Goal: Navigation & Orientation: Find specific page/section

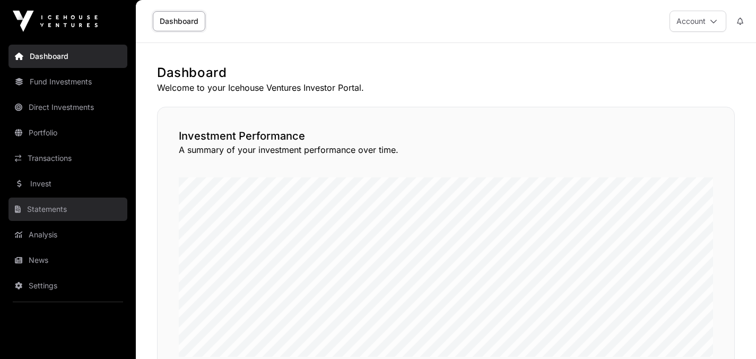
click at [48, 208] on link "Statements" at bounding box center [67, 208] width 119 height 23
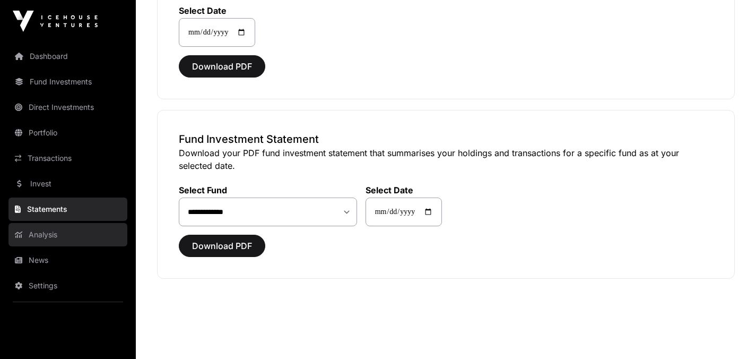
scroll to position [155, 0]
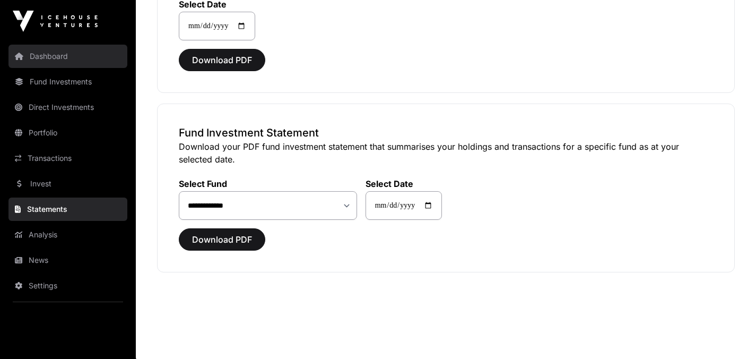
click at [58, 61] on link "Dashboard" at bounding box center [67, 56] width 119 height 23
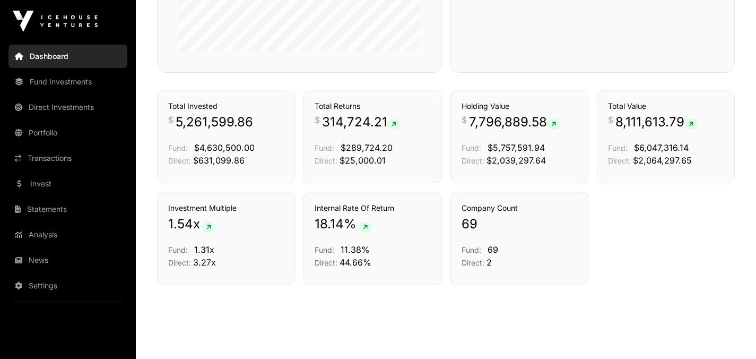
scroll to position [579, 0]
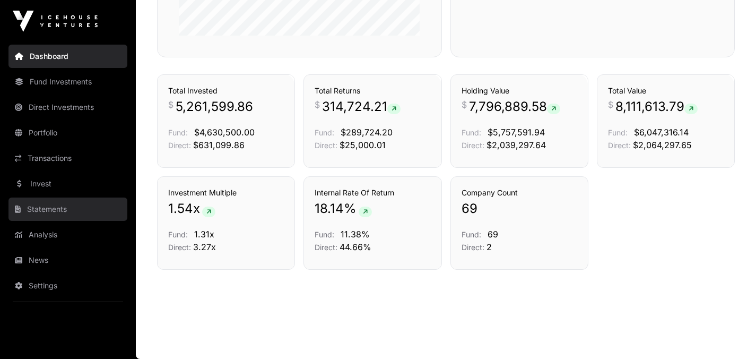
click at [44, 208] on link "Statements" at bounding box center [67, 208] width 119 height 23
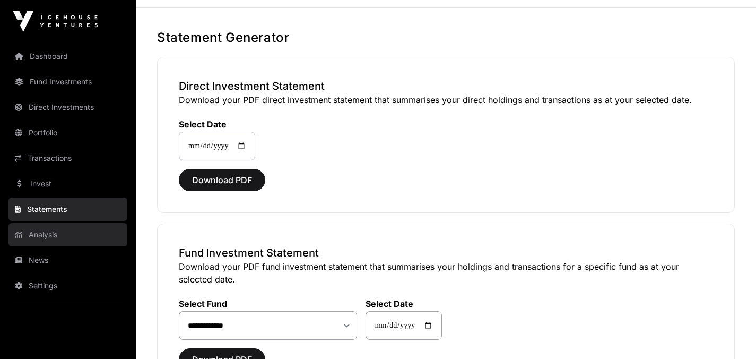
scroll to position [35, 0]
click at [49, 235] on link "Analysis" at bounding box center [67, 234] width 119 height 23
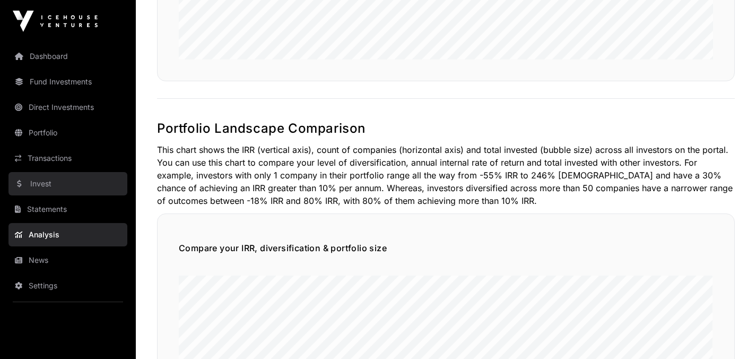
scroll to position [493, 0]
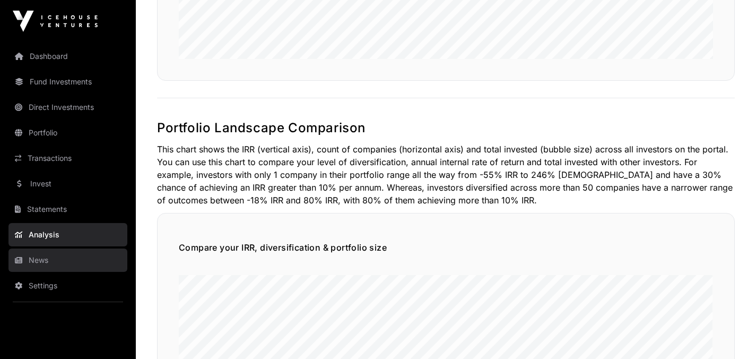
click at [46, 257] on link "News" at bounding box center [67, 259] width 119 height 23
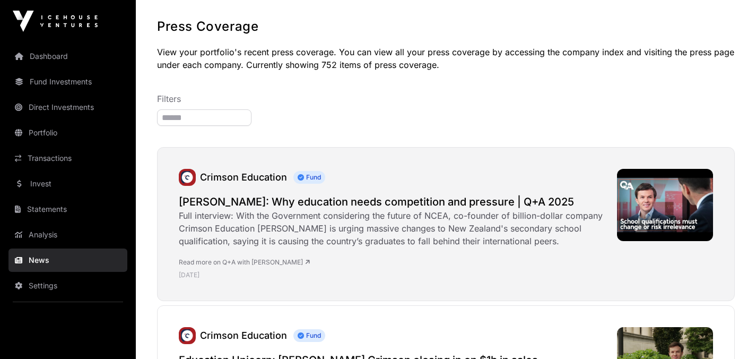
scroll to position [49, 0]
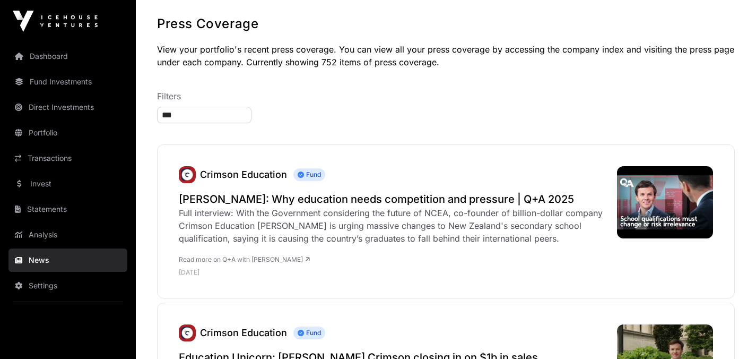
type input "****"
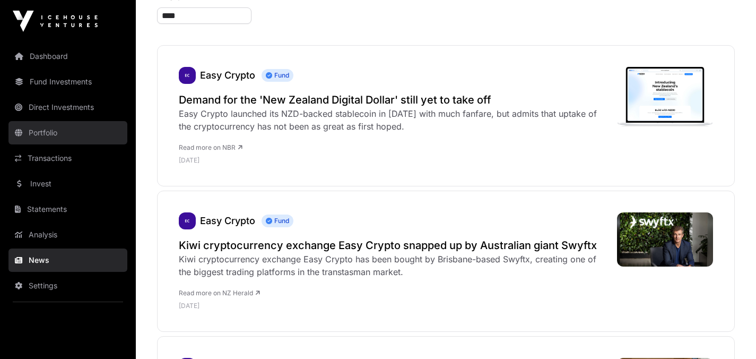
scroll to position [148, 0]
click at [53, 131] on link "Portfolio" at bounding box center [67, 132] width 119 height 23
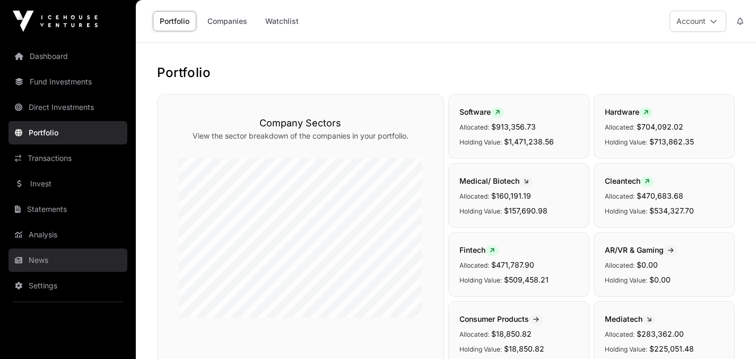
click at [38, 261] on link "News" at bounding box center [67, 259] width 119 height 23
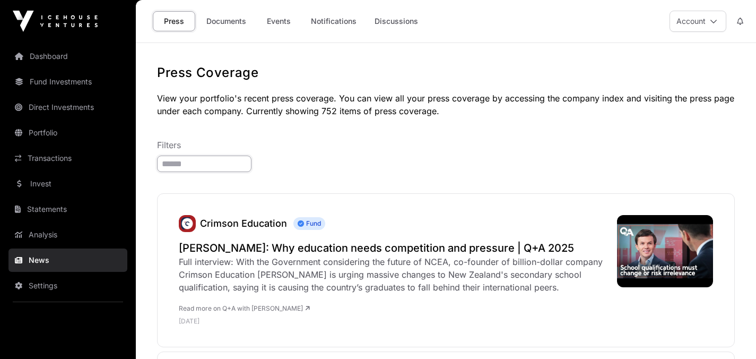
click at [179, 164] on input "search" at bounding box center [204, 164] width 94 height 16
type input "****"
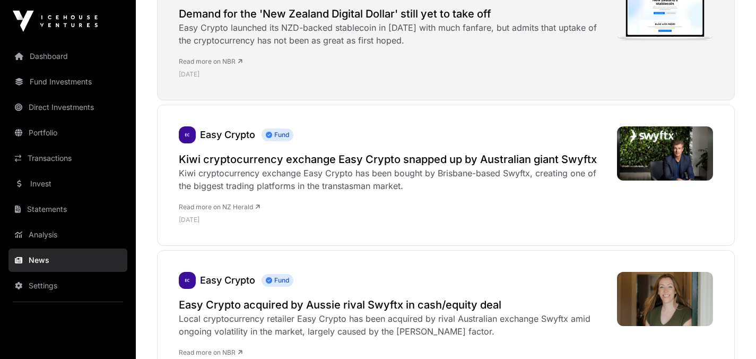
scroll to position [244, 0]
